Goal: Task Accomplishment & Management: Use online tool/utility

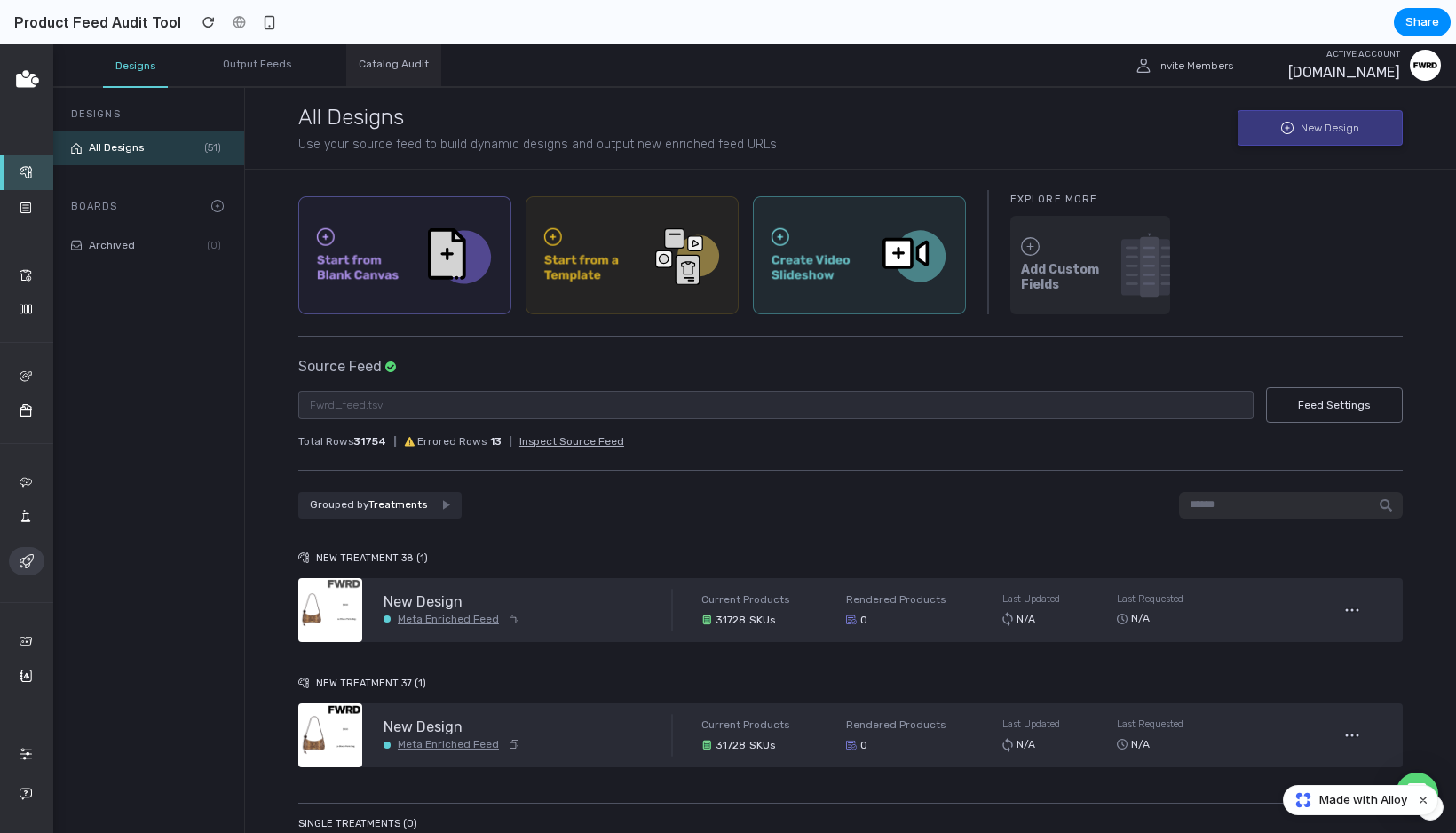
click at [391, 68] on div "Catalog Audit" at bounding box center [393, 65] width 95 height 41
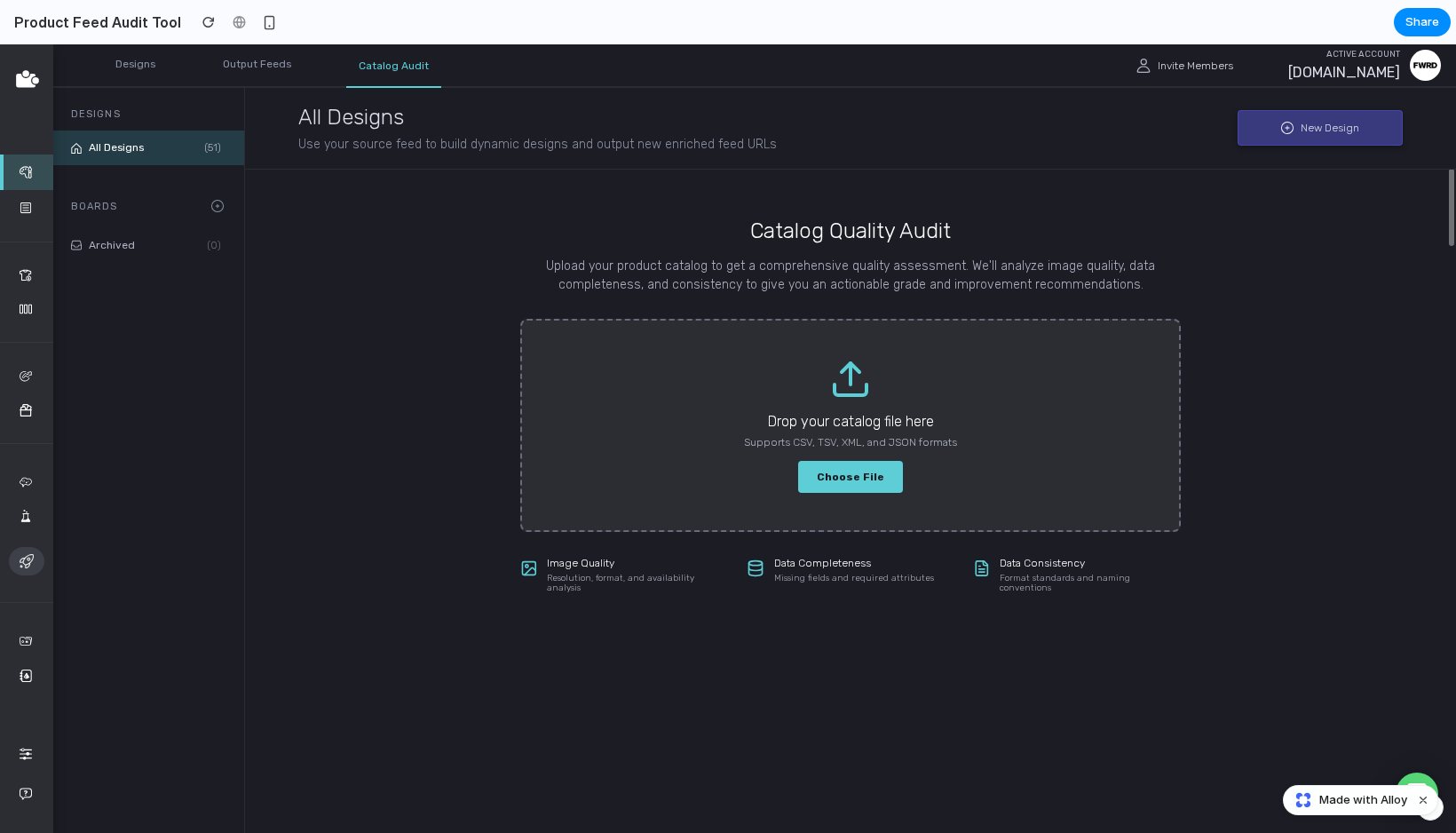
click at [839, 475] on label "Choose File" at bounding box center [851, 476] width 105 height 31
click at [0, 44] on input "Choose File" at bounding box center [0, 44] width 0 height 0
click at [1327, 135] on div "New Design Create a new enriched feed design. Each enriched design will have it…" at bounding box center [1320, 128] width 165 height 36
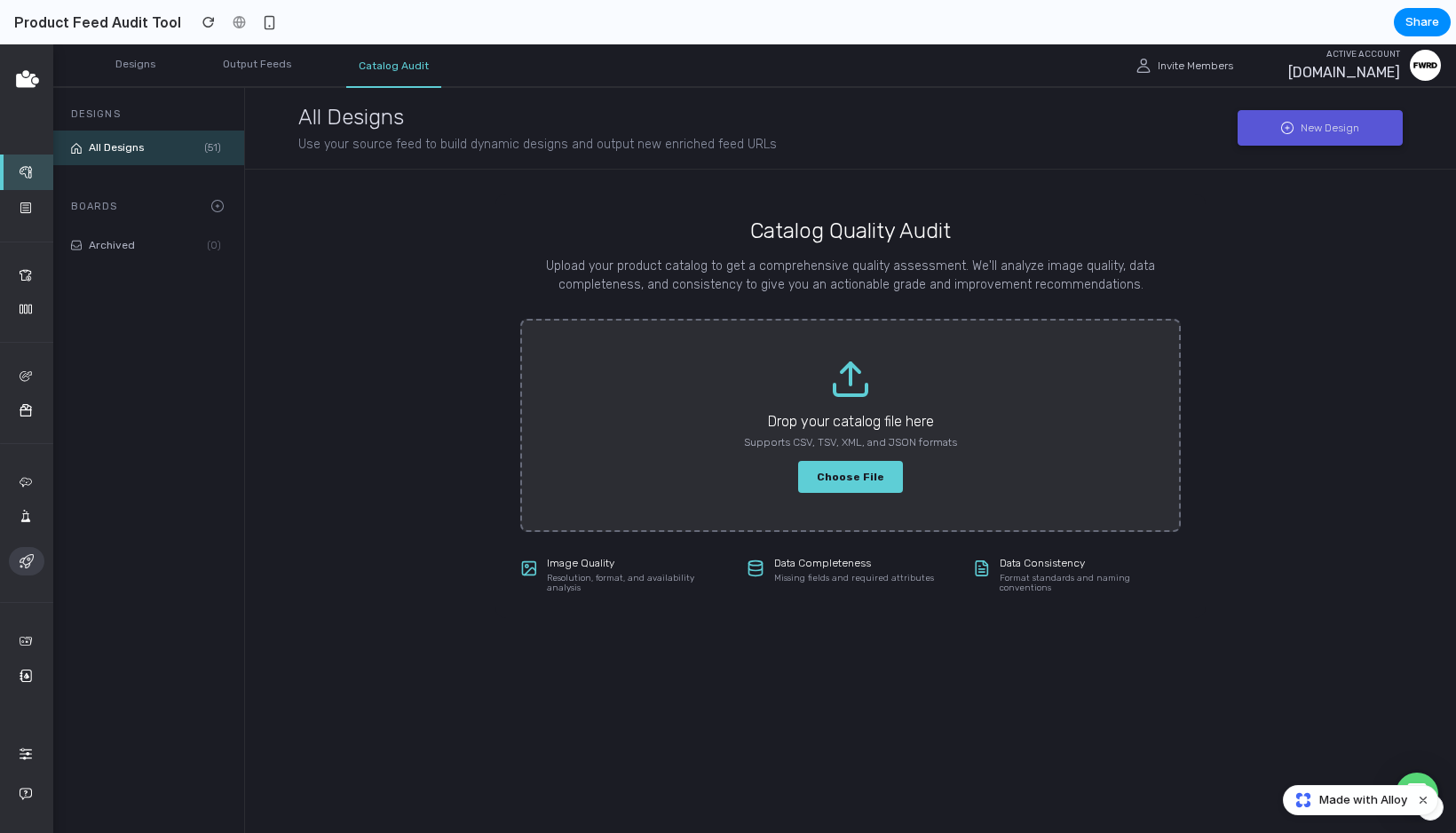
click at [1327, 135] on div "New Design Create a new enriched feed design. Each enriched design will have it…" at bounding box center [1320, 128] width 165 height 36
click at [142, 241] on span "Archived" at bounding box center [146, 244] width 115 height 12
click at [236, 83] on div "Output Feeds" at bounding box center [257, 65] width 93 height 41
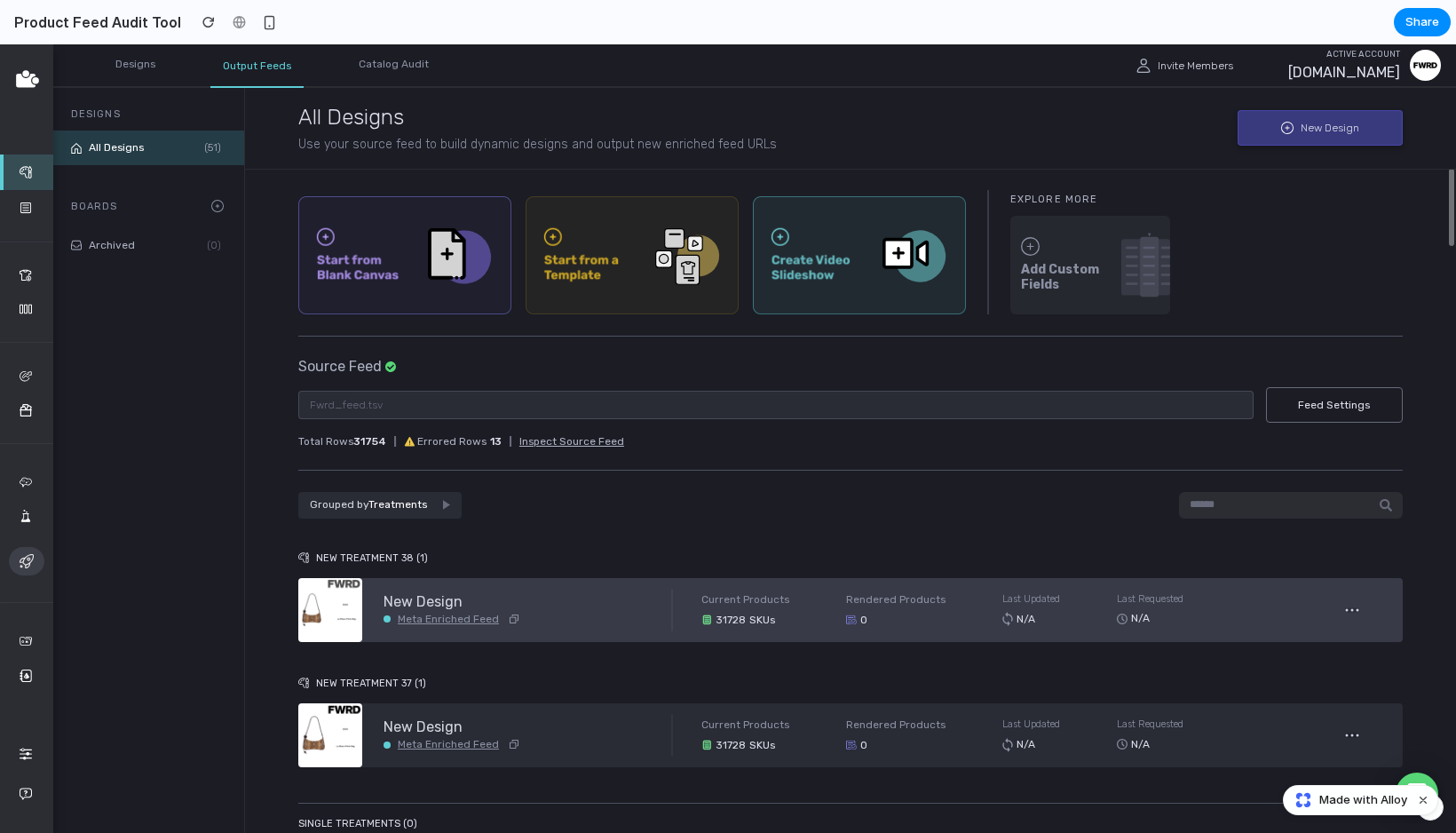
click at [404, 608] on span "New Design" at bounding box center [517, 602] width 266 height 16
click at [308, 606] on img at bounding box center [330, 610] width 64 height 64
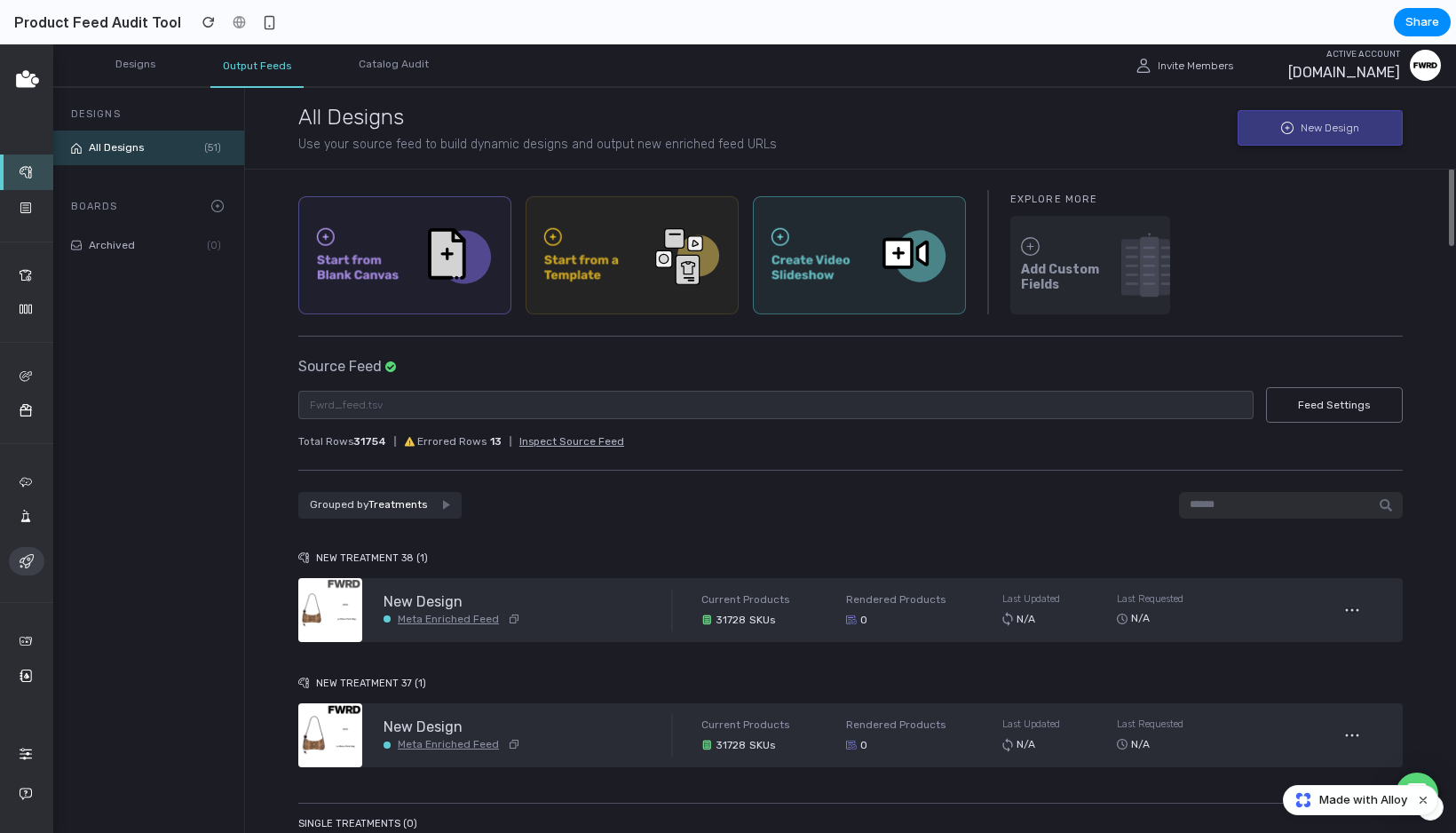
drag, startPoint x: 456, startPoint y: 599, endPoint x: 460, endPoint y: 675, distance: 76.1
click at [390, 76] on div "Catalog Audit" at bounding box center [393, 65] width 95 height 41
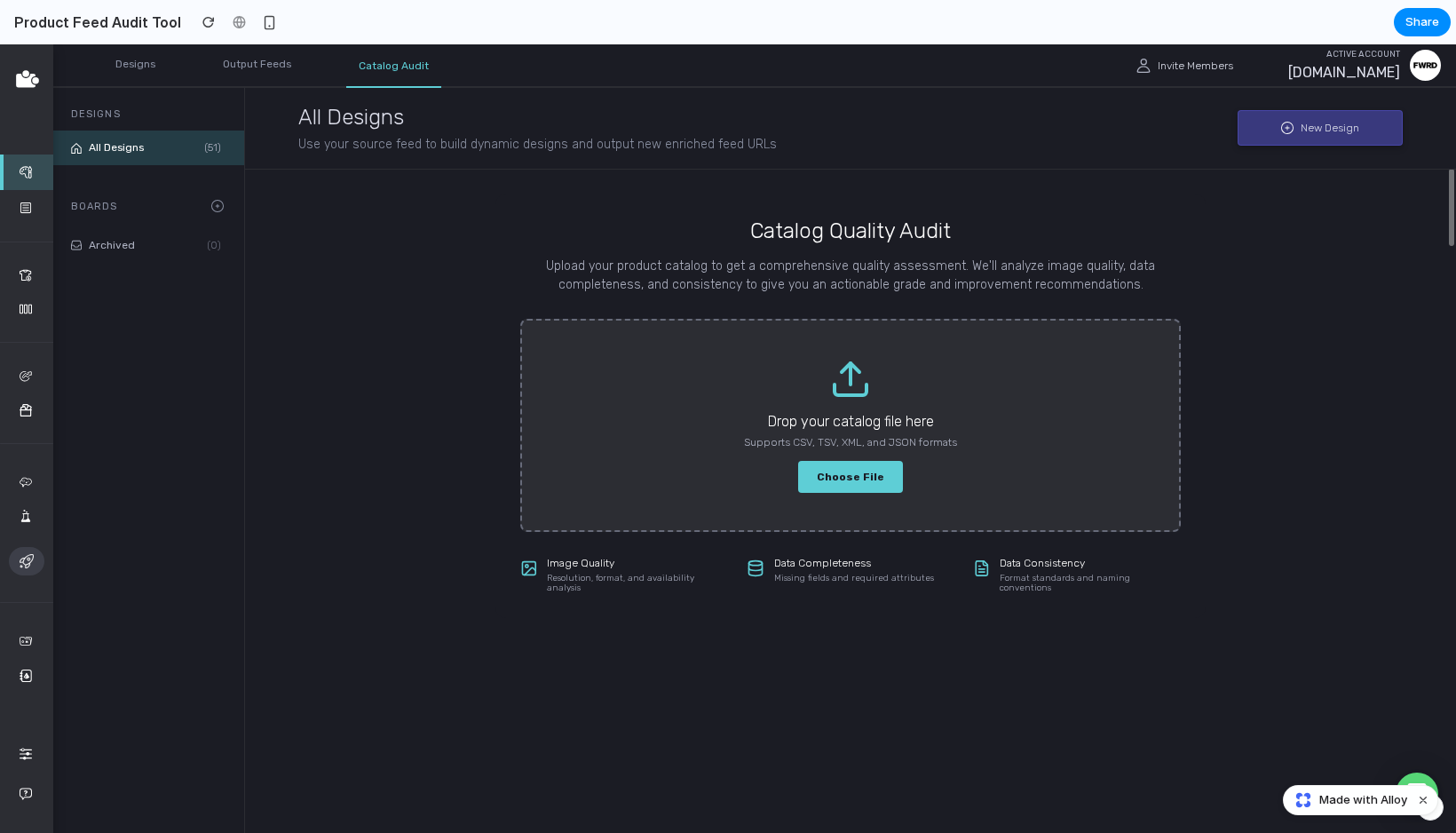
click at [855, 473] on label "Choose File" at bounding box center [851, 476] width 105 height 31
click at [0, 44] on input "Choose File" at bounding box center [0, 44] width 0 height 0
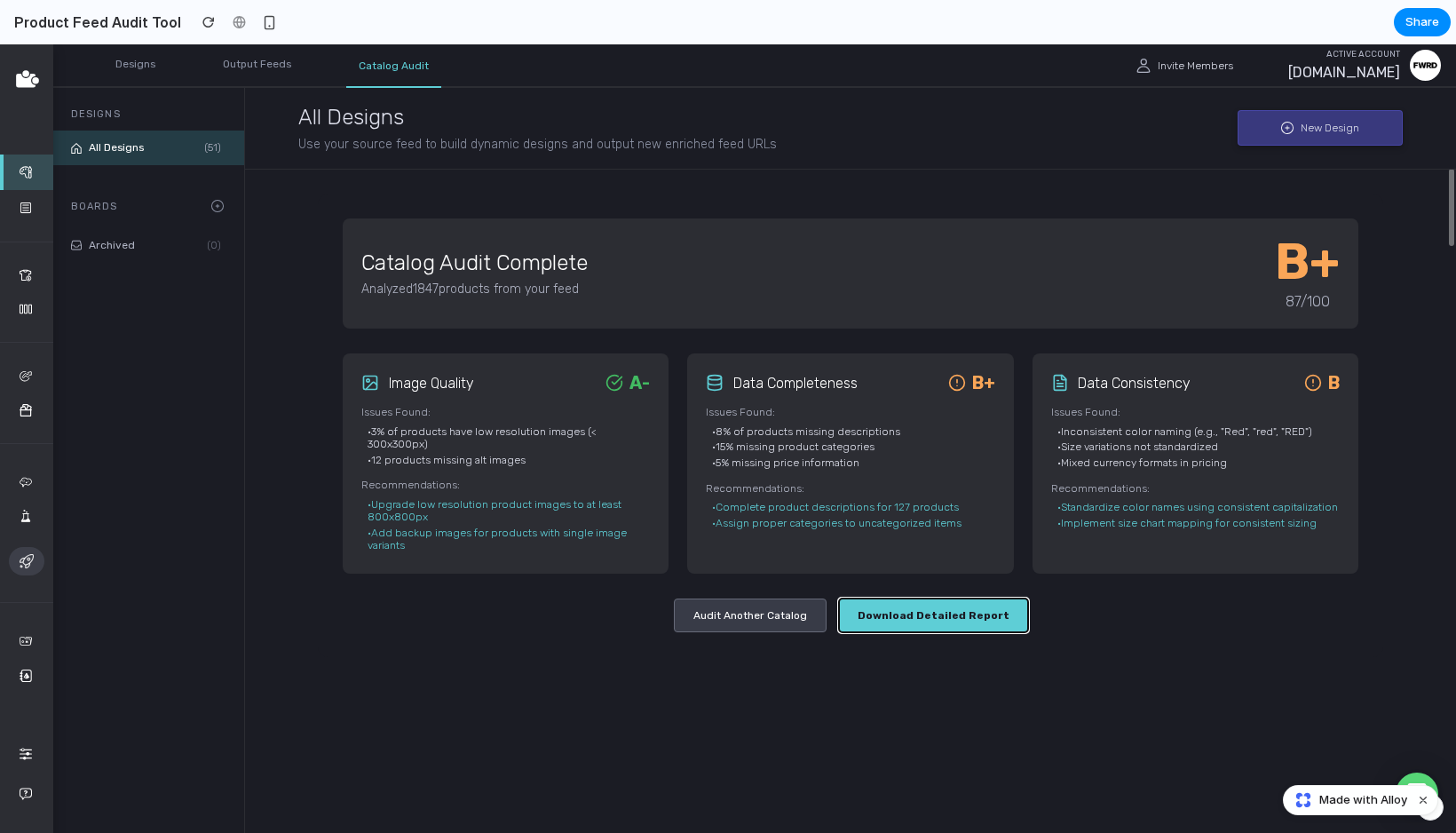
click at [933, 623] on button "Download Detailed Report" at bounding box center [933, 616] width 189 height 33
click at [768, 625] on button "Audit Another Catalog" at bounding box center [751, 616] width 153 height 33
